Goal: Task Accomplishment & Management: Manage account settings

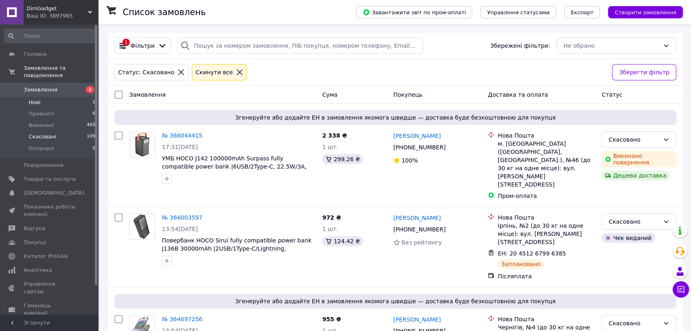
click at [43, 97] on li "Нові 1" at bounding box center [50, 102] width 100 height 11
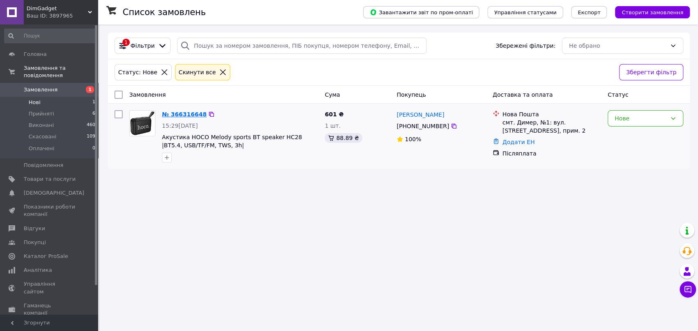
click at [175, 115] on link "№ 366316648" at bounding box center [184, 114] width 45 height 7
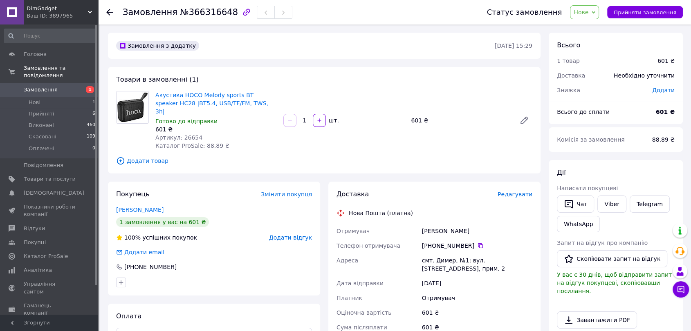
click at [187, 134] on span "Артикул: 26654" at bounding box center [178, 137] width 47 height 7
copy span "26654"
click at [320, 145] on div "Товари в замовленні (1) Акустика HOCO Melody sports BT speaker HC28 |BT5.4, USB…" at bounding box center [324, 120] width 432 height 107
click at [657, 10] on span "Прийняти замовлення" at bounding box center [644, 12] width 63 height 6
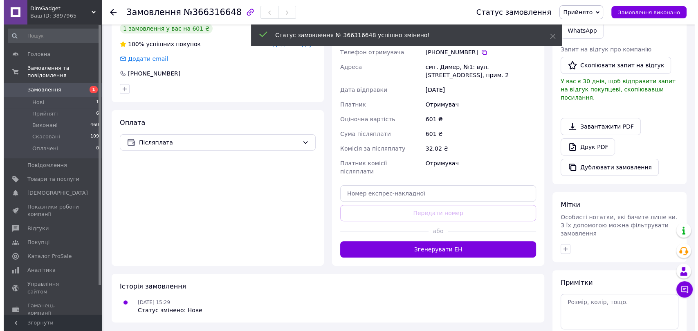
scroll to position [227, 0]
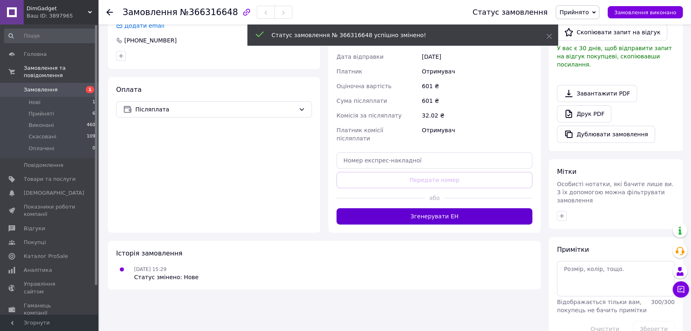
click at [464, 208] on button "Згенерувати ЕН" at bounding box center [434, 216] width 196 height 16
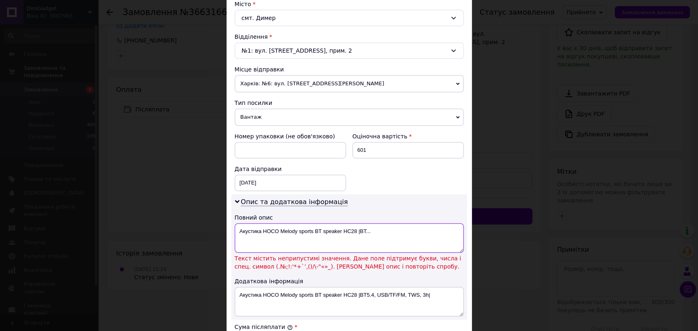
drag, startPoint x: 355, startPoint y: 230, endPoint x: 396, endPoint y: 230, distance: 41.7
click at [396, 230] on textarea "Акустика HOCO Melody sports BT speaker HC28 |BT..." at bounding box center [349, 238] width 229 height 29
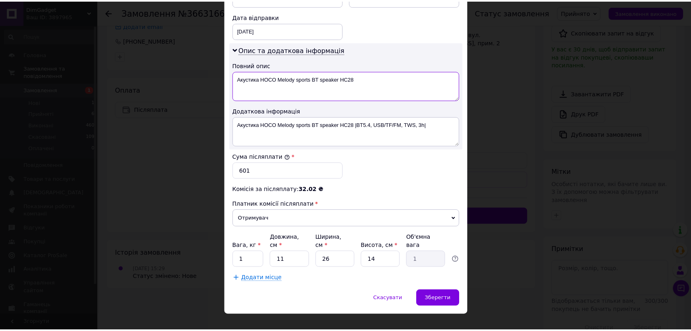
scroll to position [382, 0]
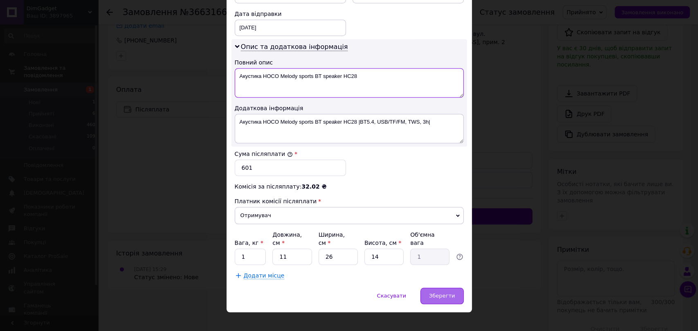
type textarea "Акустика HOCO Melody sports BT speaker HC28"
click at [440, 293] on span "Зберегти" at bounding box center [442, 296] width 26 height 6
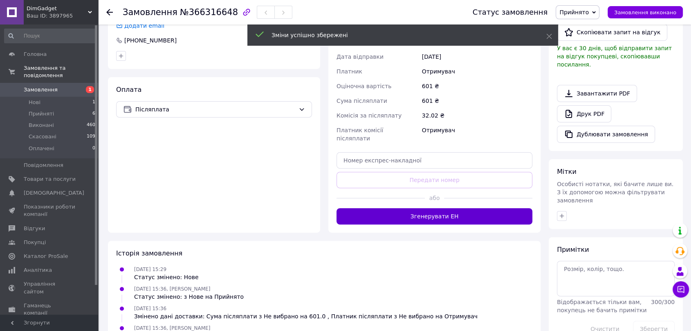
click at [466, 208] on button "Згенерувати ЕН" at bounding box center [434, 216] width 196 height 16
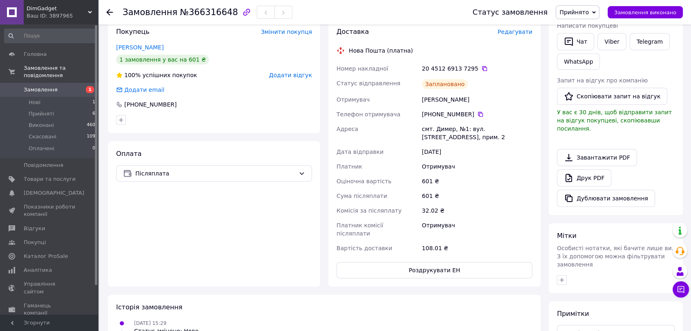
scroll to position [45, 0]
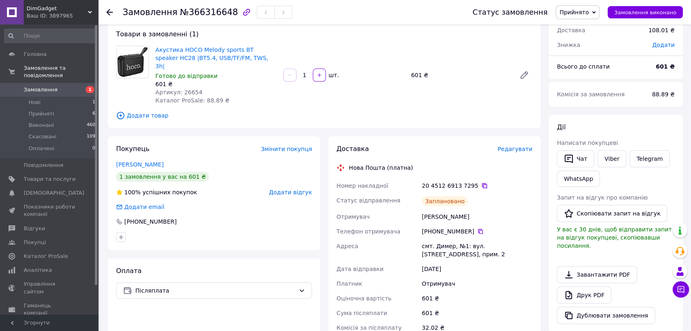
click at [481, 183] on icon at bounding box center [484, 186] width 7 height 7
drag, startPoint x: 422, startPoint y: 236, endPoint x: 450, endPoint y: 235, distance: 27.8
click at [450, 239] on div "смт. Димер, №1: вул. [STREET_ADDRESS], прим. 2" at bounding box center [477, 250] width 114 height 23
copy div "смт. Димер"
click at [477, 228] on icon at bounding box center [480, 231] width 7 height 7
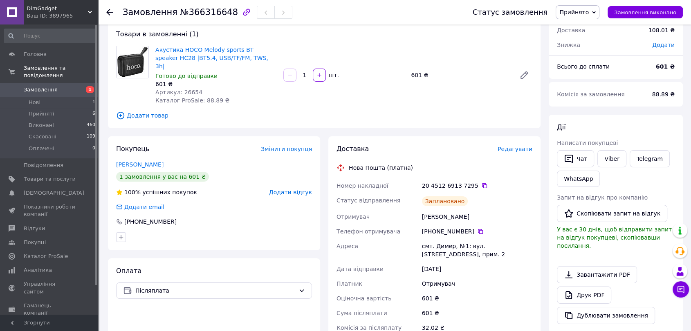
drag, startPoint x: 420, startPoint y: 210, endPoint x: 480, endPoint y: 208, distance: 59.7
click at [481, 210] on div "[PERSON_NAME]" at bounding box center [477, 217] width 114 height 15
copy div "[PERSON_NAME]"
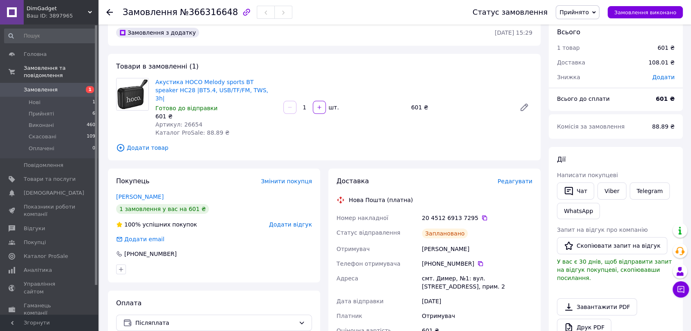
scroll to position [0, 0]
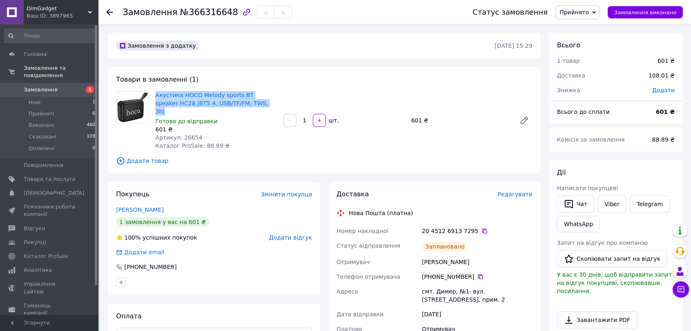
drag, startPoint x: 154, startPoint y: 94, endPoint x: 221, endPoint y: 87, distance: 67.0
click at [247, 104] on div "Акустика HOCO Melody sports BT speaker HC28 |BT5.4, USB/TF/FM, TWS, 3h| Готово …" at bounding box center [216, 120] width 128 height 62
copy link "Акустика HOCO Melody sports BT speaker HC28 |BT5.4, USB/TF/FM, TWS, 3h|"
click at [189, 134] on span "Артикул: 26654" at bounding box center [178, 137] width 47 height 7
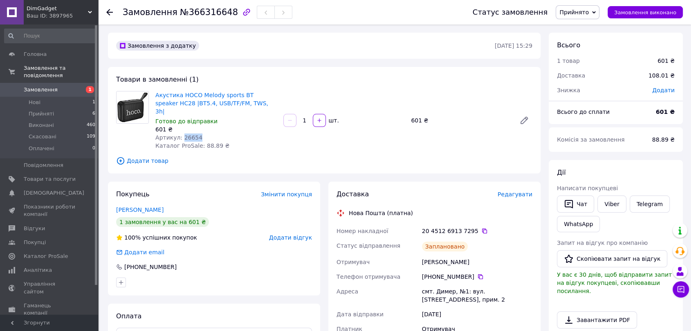
copy span "26654"
click at [52, 108] on li "Прийняті 6" at bounding box center [50, 113] width 100 height 11
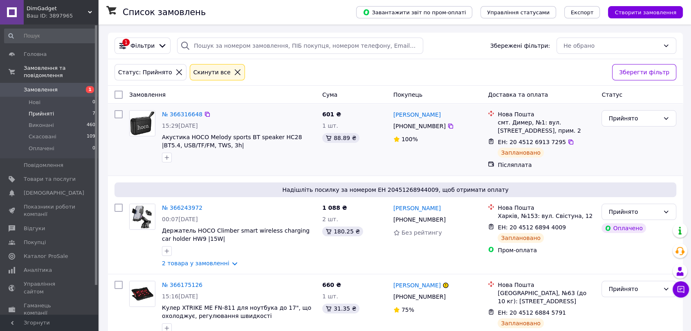
click at [221, 141] on span "Акустика HOCO Melody sports BT speaker HC28 |BT5.4, USB/TF/FM, TWS, 3h|" at bounding box center [239, 141] width 154 height 16
click at [224, 138] on span "Акустика HOCO Melody sports BT speaker HC28 |BT5.4, USB/TF/FM, TWS, 3h|" at bounding box center [232, 141] width 140 height 15
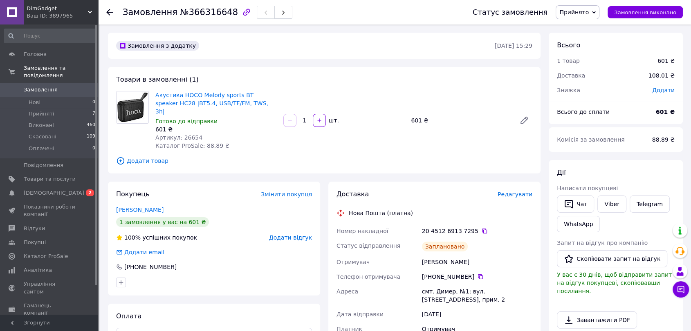
click at [588, 12] on span "Прийнято" at bounding box center [573, 12] width 29 height 7
click at [402, 67] on div "Товари в замовленні (1) Акустика HOCO Melody sports BT speaker HC28 |BT5.4, USB…" at bounding box center [324, 120] width 432 height 107
click at [219, 100] on link "Акустика HOCO Melody sports BT speaker HC28 |BT5.4, USB/TF/FM, TWS, 3h|" at bounding box center [211, 103] width 113 height 23
